Goal: Share content: Share content

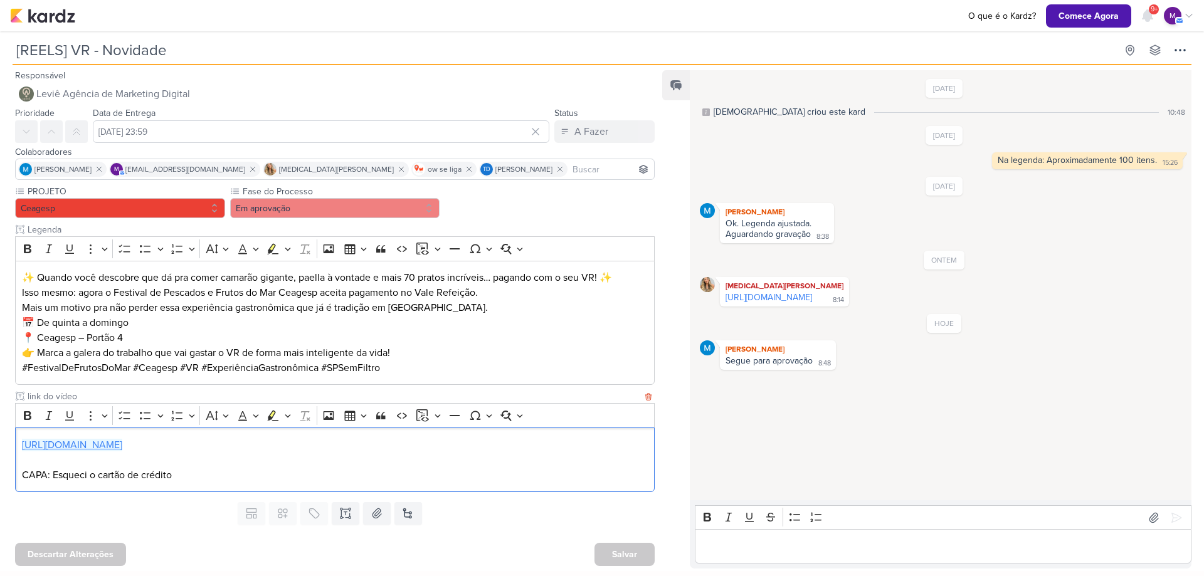
click at [122, 446] on link "[URL][DOMAIN_NAME]" at bounding box center [72, 445] width 100 height 13
click at [819, 538] on div "Editor editing area: main" at bounding box center [943, 546] width 497 height 34
click at [1179, 517] on button at bounding box center [1176, 518] width 20 height 20
click at [480, 292] on p "Isso mesmo: agora o Festival de Pescados e Frutos do Mar Ceagesp aceita pagamen…" at bounding box center [335, 300] width 626 height 30
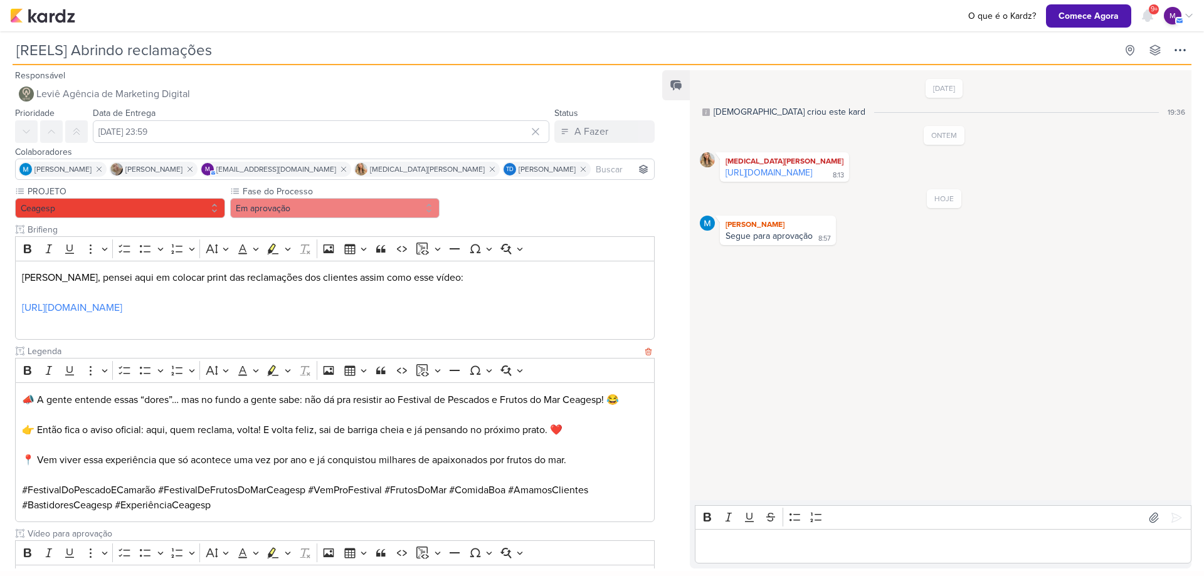
scroll to position [63, 0]
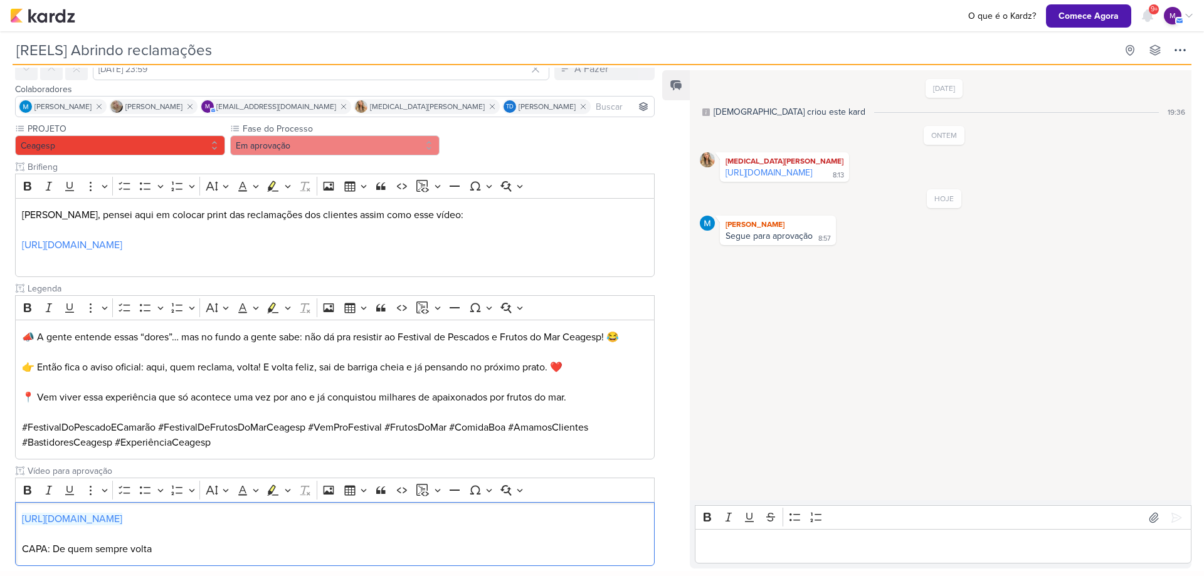
drag, startPoint x: 357, startPoint y: 521, endPoint x: 0, endPoint y: 524, distance: 357.4
click at [0, 524] on div "PROJETO [GEOGRAPHIC_DATA] Fase do Processo" at bounding box center [330, 346] width 660 height 449
copy link "[URL][DOMAIN_NAME]"
